Goal: Task Accomplishment & Management: Manage account settings

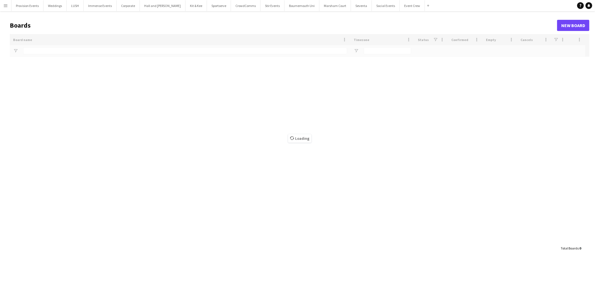
type input "***"
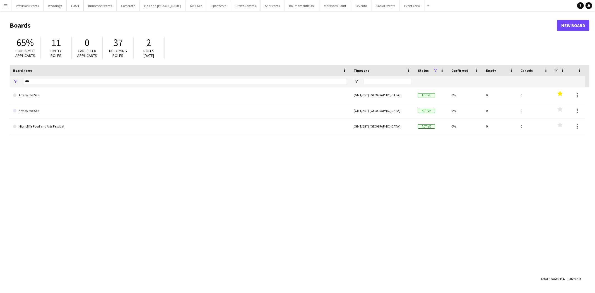
click at [7, 4] on app-icon "Menu" at bounding box center [5, 5] width 4 height 4
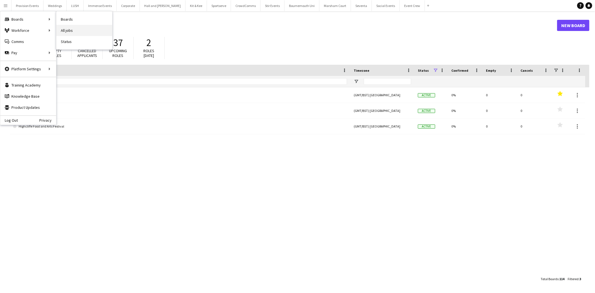
click at [73, 25] on link "All jobs" at bounding box center [84, 30] width 56 height 11
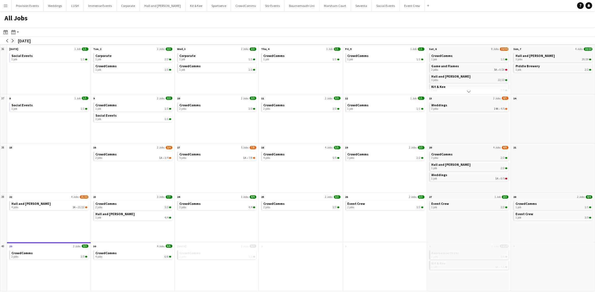
click at [14, 40] on app-icon "arrow-right" at bounding box center [12, 40] width 3 height 3
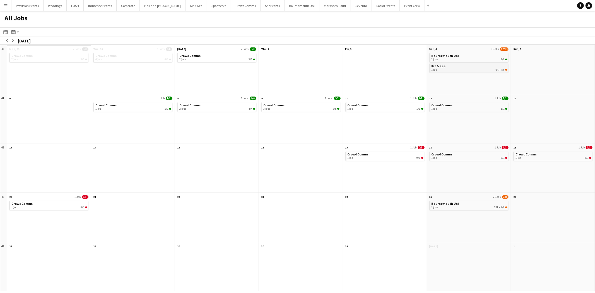
click at [467, 68] on div "1 job 6A • 4/6" at bounding box center [470, 69] width 76 height 3
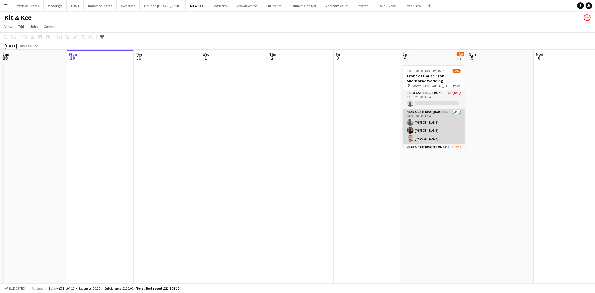
click at [423, 116] on app-card-role "Bar & Catering (Bar Tender) 3/3 14:00-00:00 (10h) Henry Ellis Annie Hutchings V…" at bounding box center [434, 126] width 62 height 35
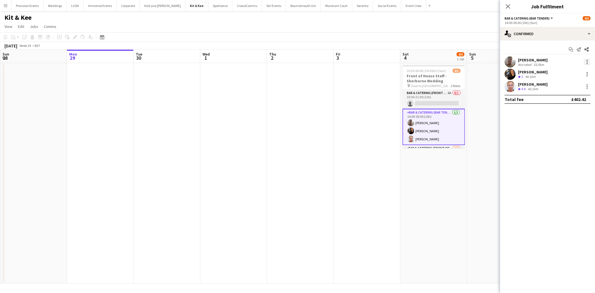
click at [586, 59] on div at bounding box center [587, 62] width 7 height 7
click at [565, 128] on span "Remove" at bounding box center [560, 125] width 17 height 5
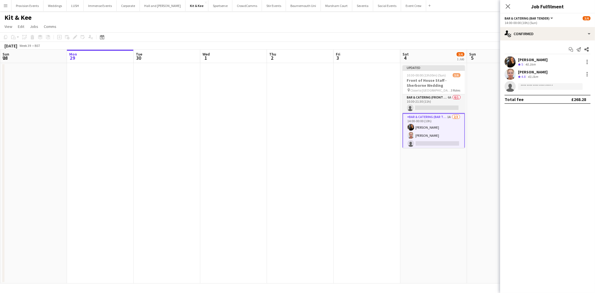
click at [487, 124] on app-date-cell at bounding box center [500, 173] width 67 height 220
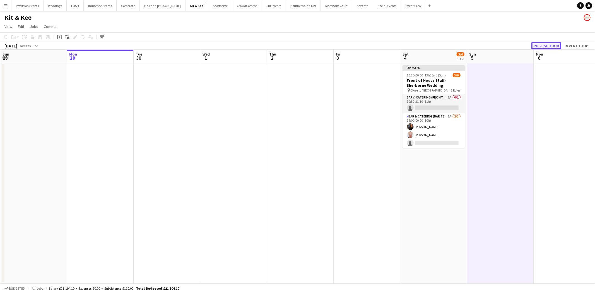
click at [547, 43] on button "Publish 1 job" at bounding box center [547, 45] width 30 height 7
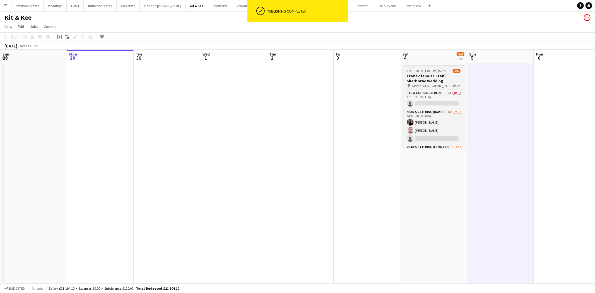
scroll to position [23, 0]
